Goal: Transaction & Acquisition: Purchase product/service

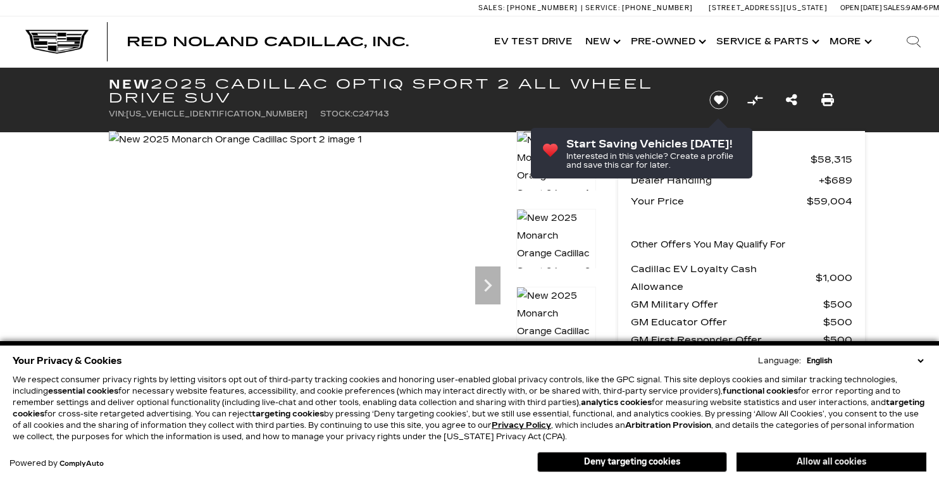
click at [822, 464] on button "Allow all cookies" at bounding box center [832, 462] width 190 height 19
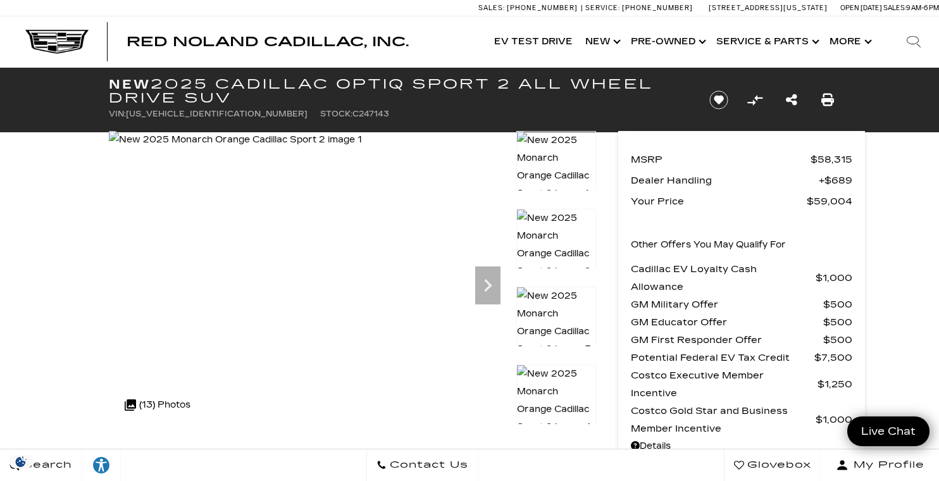
scroll to position [63, 0]
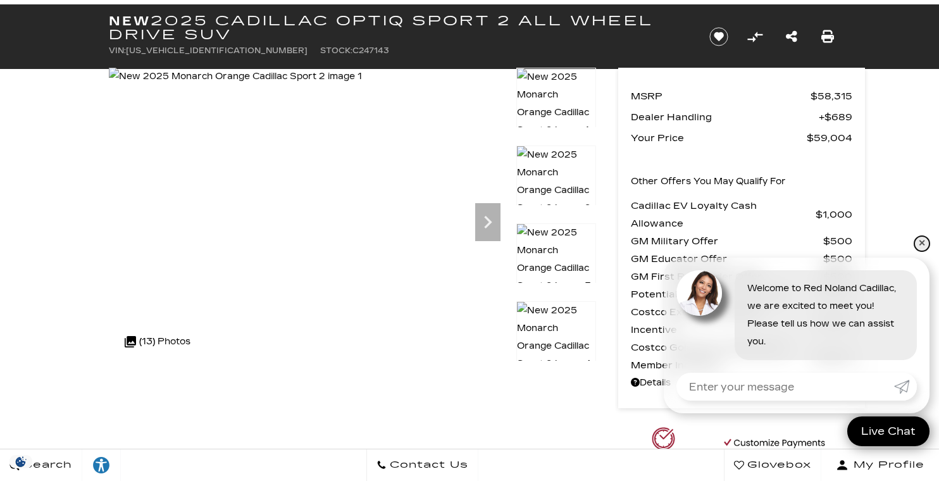
click at [924, 243] on link "✕" at bounding box center [922, 243] width 15 height 15
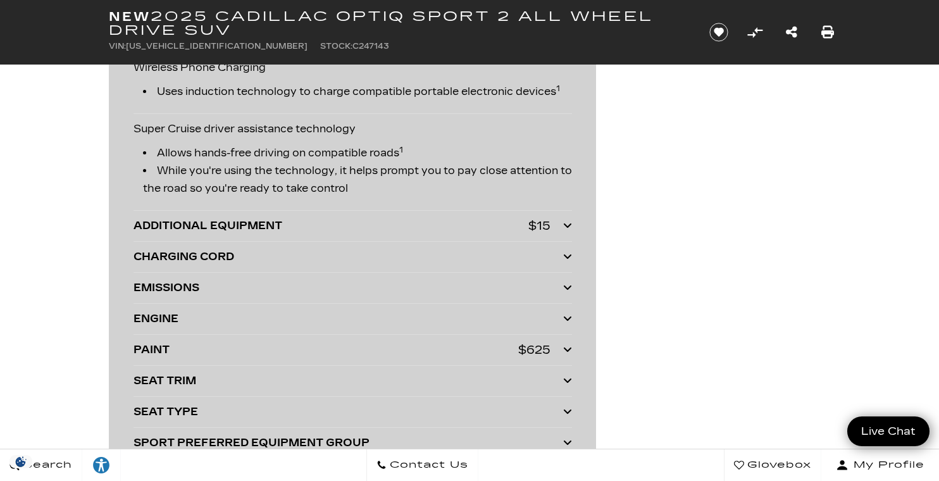
scroll to position [2912, 0]
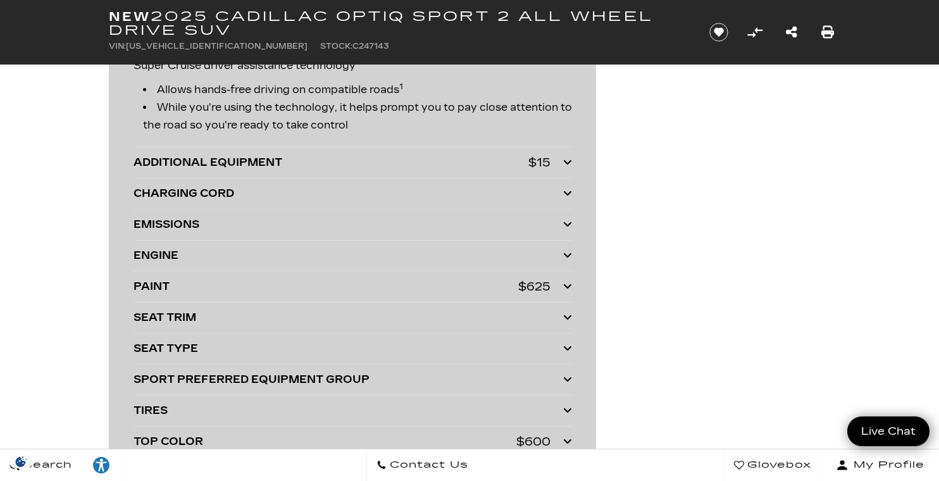
click at [571, 160] on icon at bounding box center [567, 162] width 9 height 10
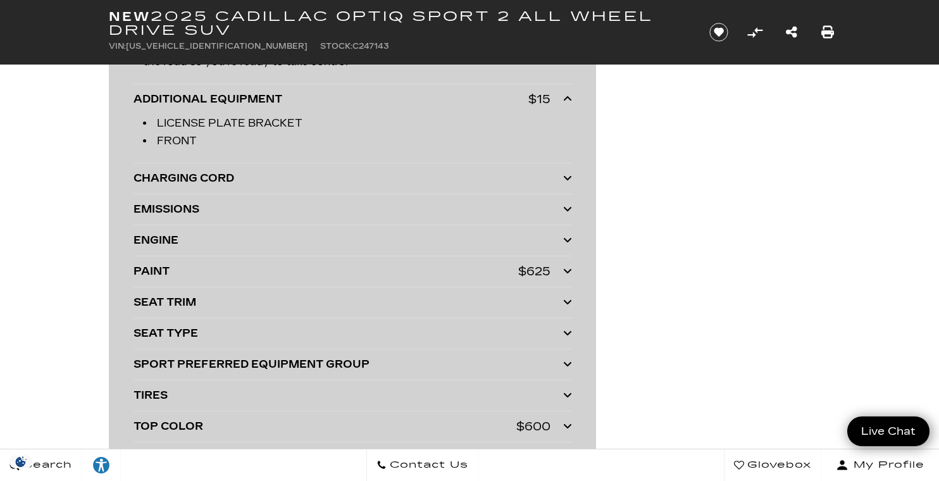
scroll to position [3038, 0]
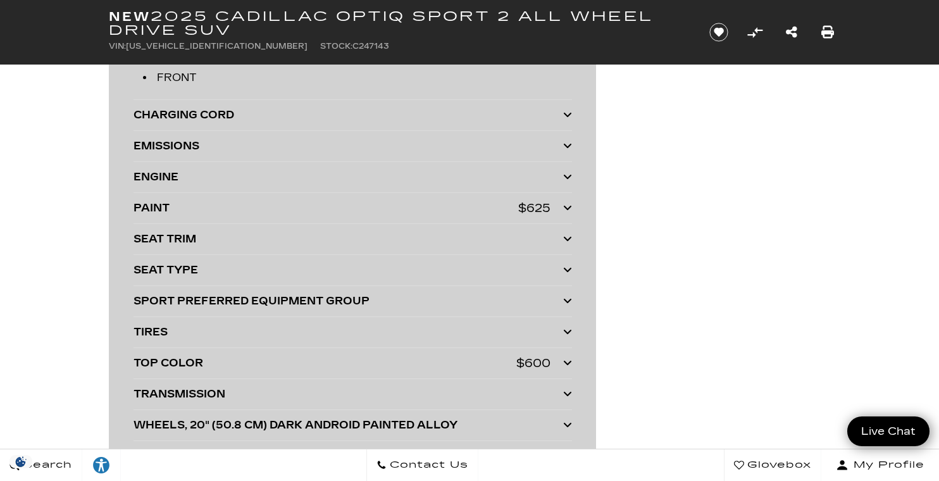
click at [563, 212] on icon at bounding box center [567, 208] width 9 height 10
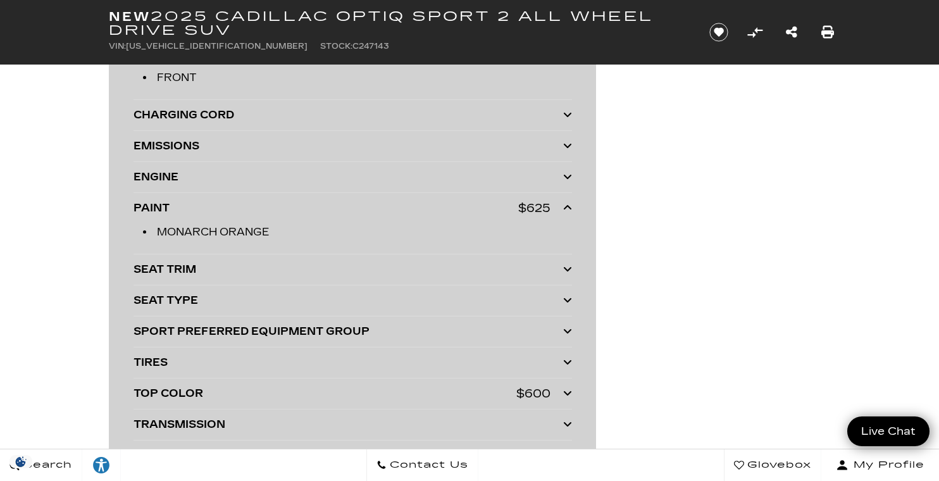
scroll to position [3101, 0]
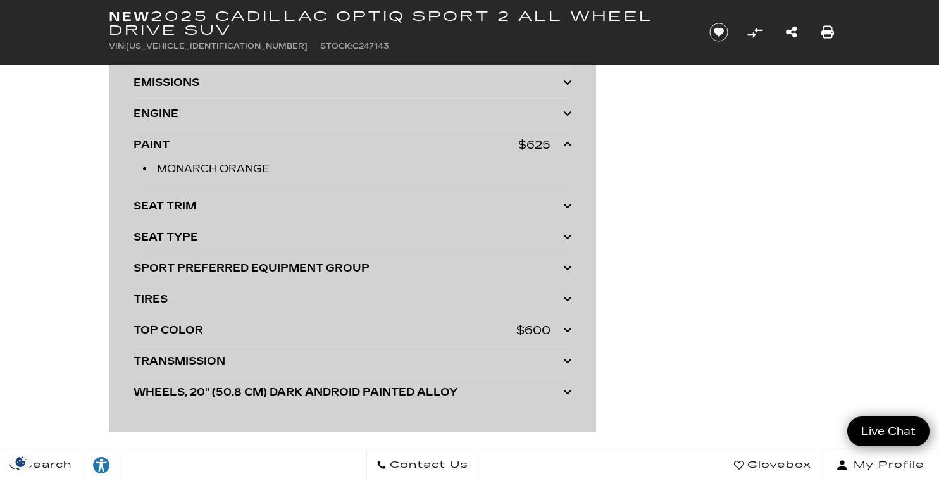
click at [560, 332] on div "TOP COLOR $600" at bounding box center [353, 331] width 439 height 18
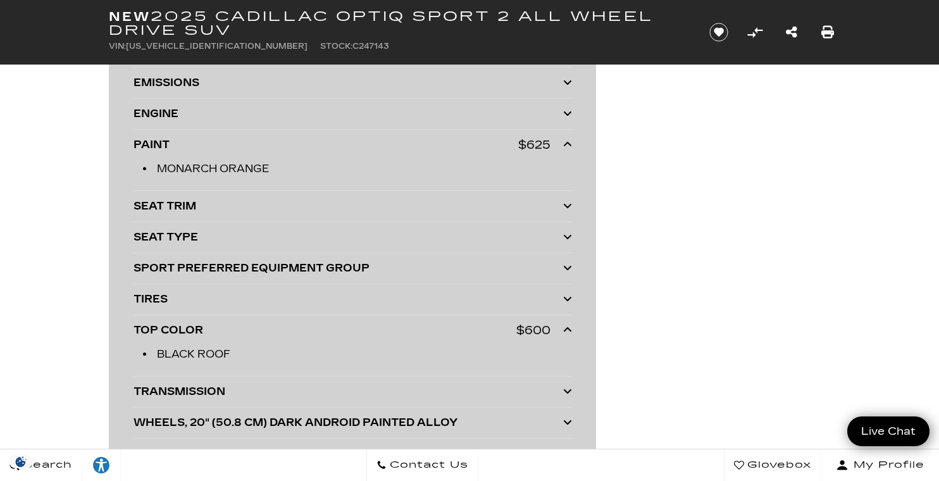
click at [572, 203] on icon at bounding box center [567, 206] width 9 height 10
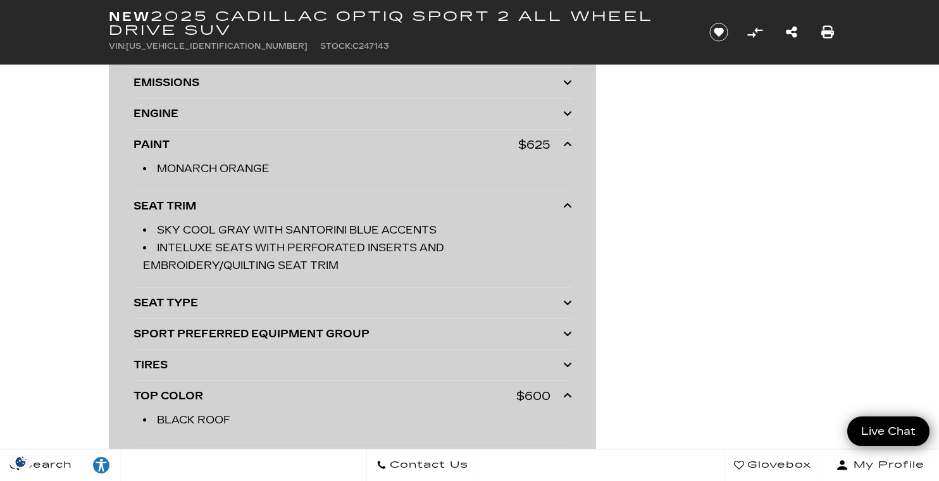
click at [570, 307] on icon at bounding box center [567, 302] width 9 height 10
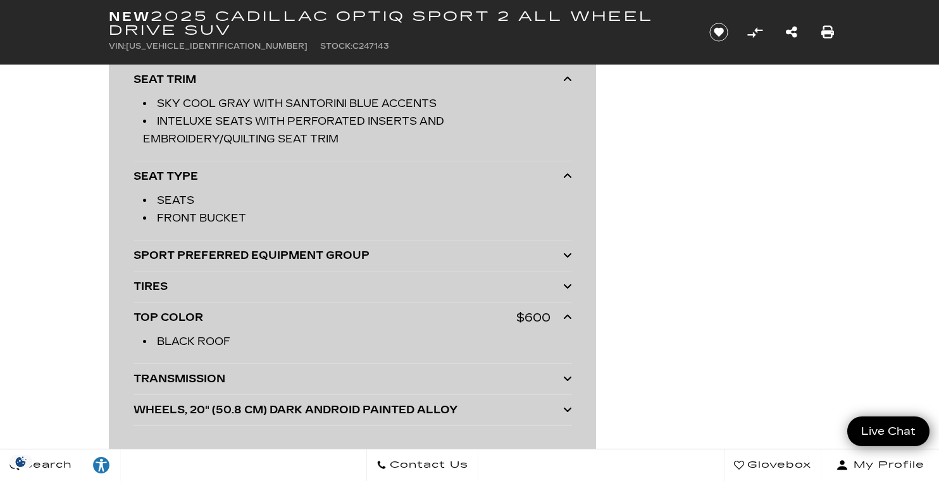
scroll to position [3355, 0]
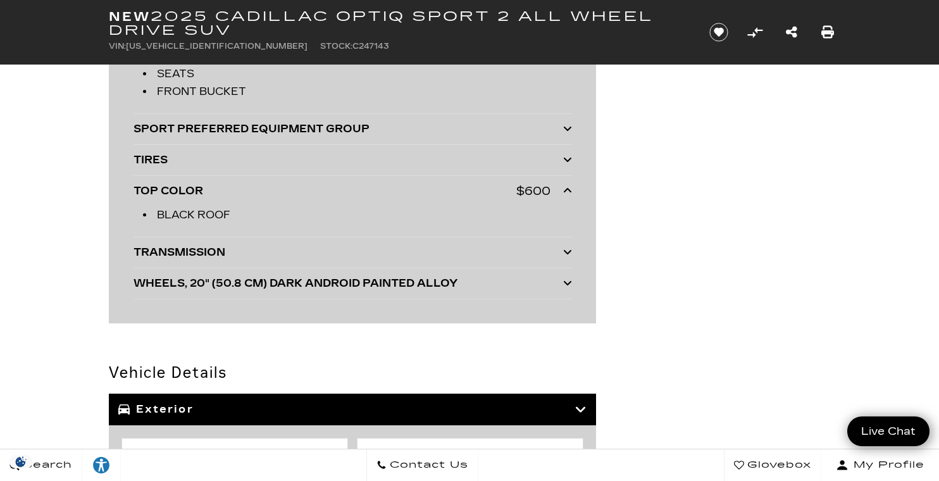
click at [567, 280] on icon at bounding box center [567, 283] width 9 height 10
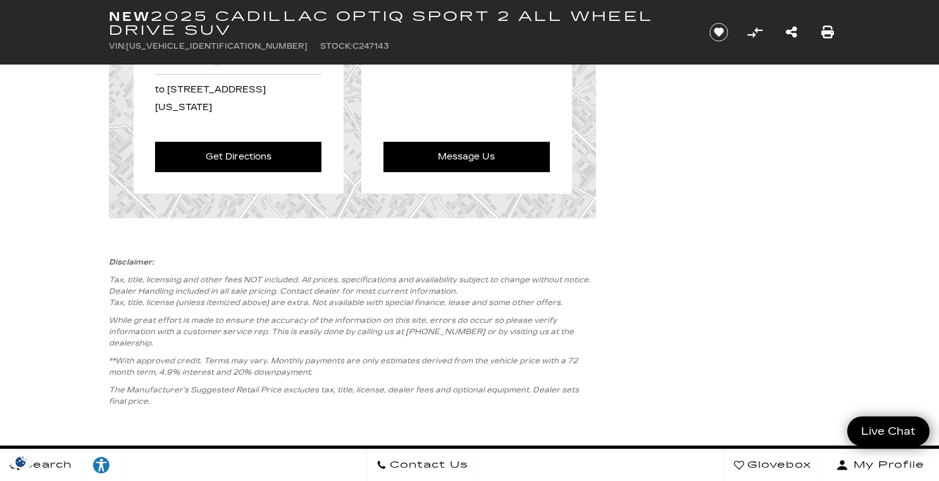
scroll to position [5696, 0]
